Goal: Information Seeking & Learning: Find specific fact

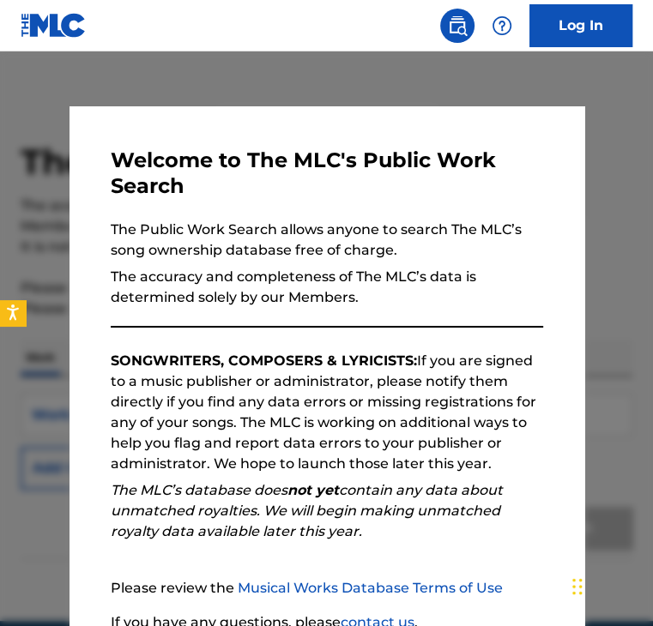
click at [577, 172] on div at bounding box center [326, 364] width 653 height 626
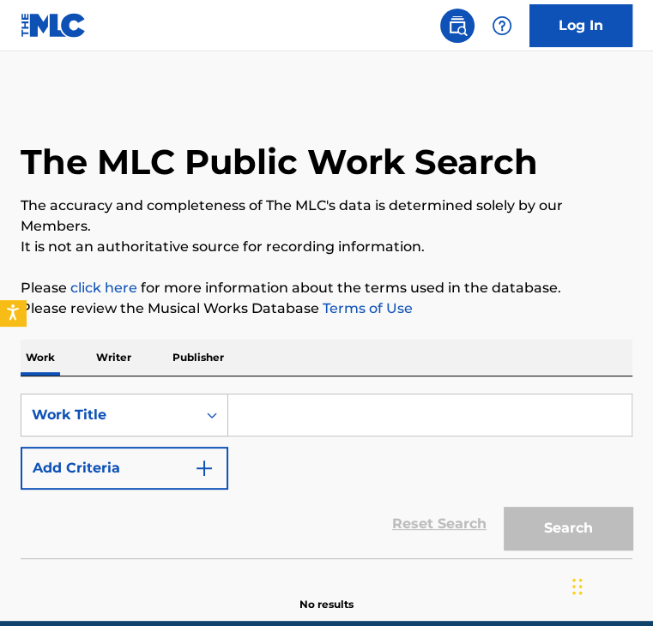
click at [202, 356] on p "Publisher" at bounding box center [198, 358] width 62 height 36
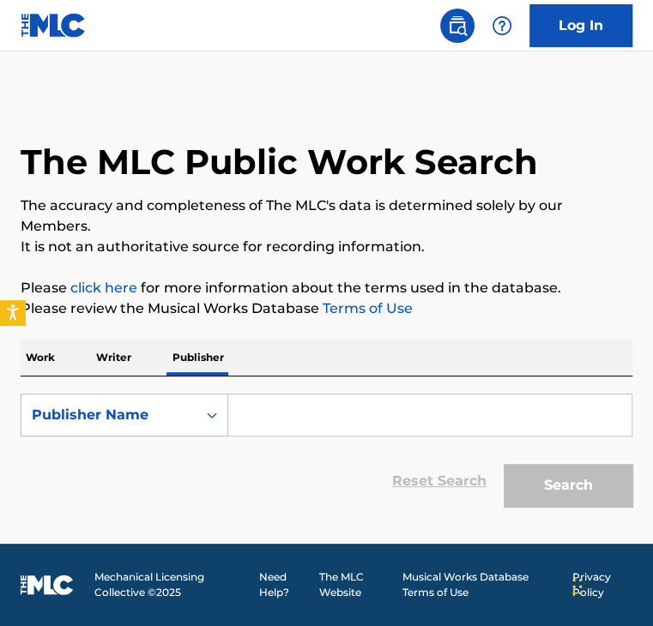
click at [125, 360] on p "Writer" at bounding box center [113, 358] width 45 height 36
click at [148, 414] on div "Writer Name" at bounding box center [109, 415] width 154 height 21
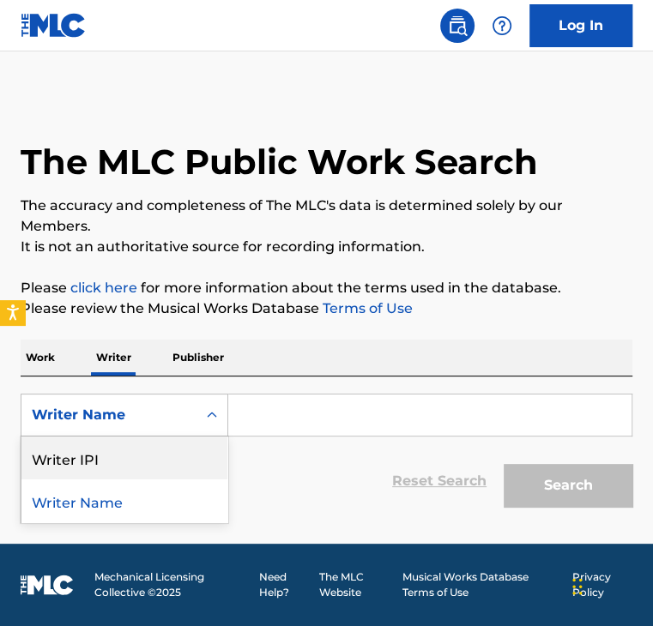
click at [130, 467] on div "Writer IPI" at bounding box center [124, 458] width 206 height 43
click at [387, 411] on input "Search Form" at bounding box center [429, 415] width 403 height 41
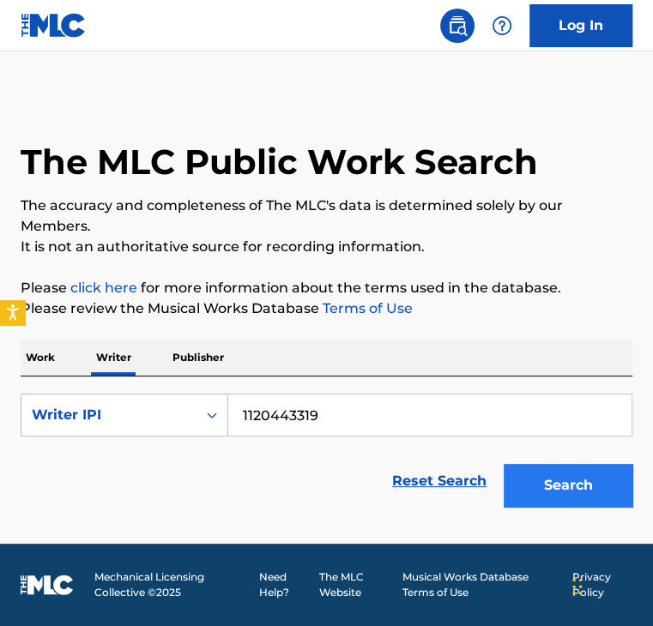
type input "1120443319"
click at [557, 491] on button "Search" at bounding box center [568, 485] width 129 height 43
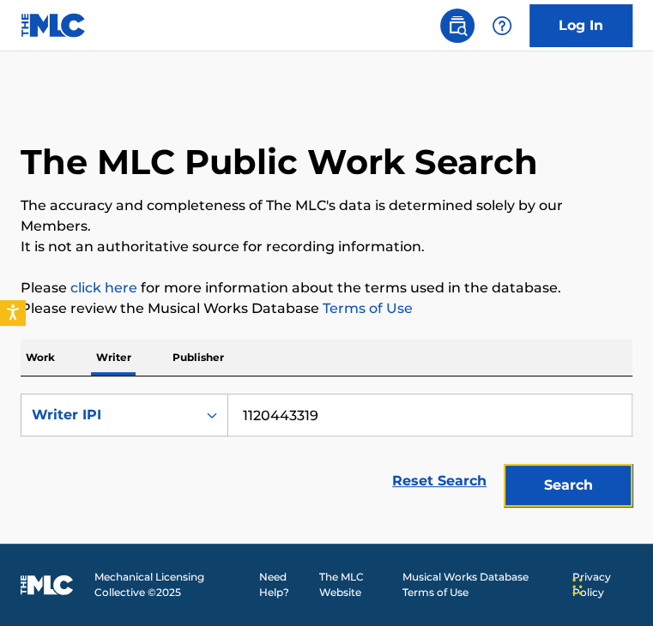
click at [557, 491] on button "Search" at bounding box center [568, 485] width 129 height 43
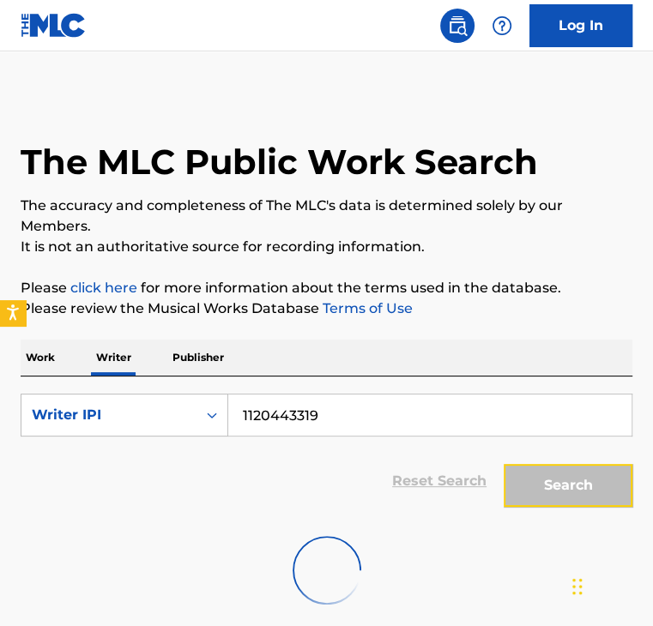
click at [557, 491] on button "Search" at bounding box center [568, 485] width 129 height 43
